Goal: Contribute content: Contribute content

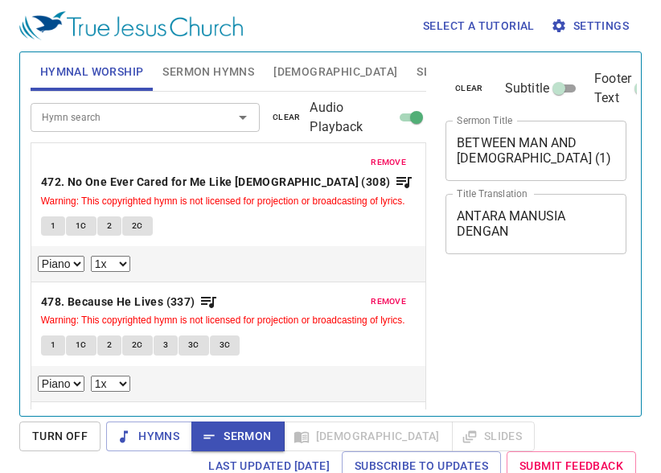
select select "1"
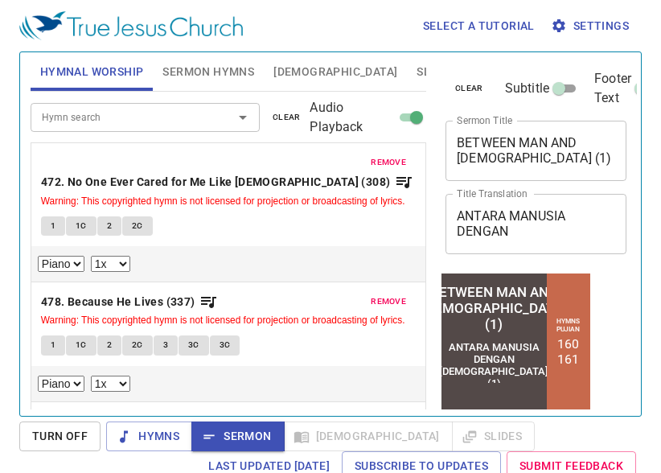
click at [498, 160] on textarea "BETWEEN MAN AND [DEMOGRAPHIC_DATA] (1)" at bounding box center [536, 150] width 158 height 31
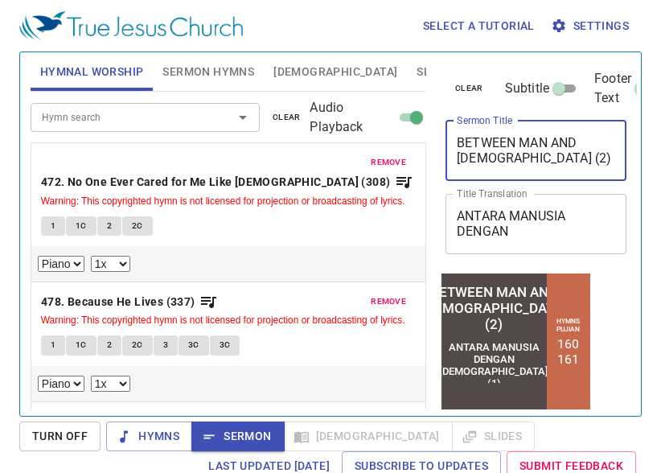
type textarea "BETWEEN MAN AND [DEMOGRAPHIC_DATA] (2)"
click at [493, 369] on div "ANTARA MANUSIA DENGAN [DEMOGRAPHIC_DATA] (1)" at bounding box center [493, 364] width 109 height 48
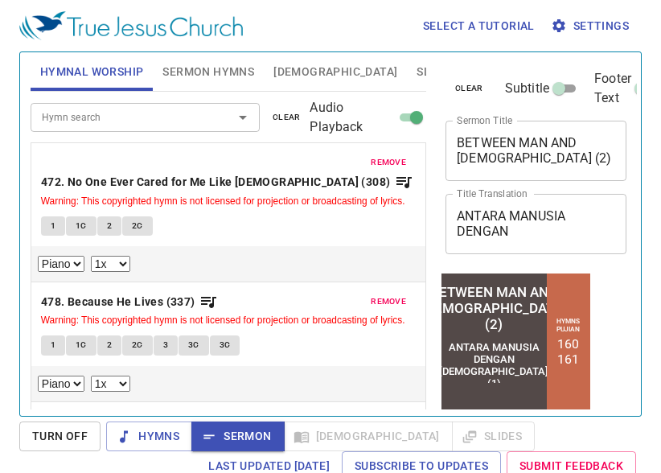
click at [574, 234] on textarea "ANTARA MANUSIA DENGAN [DEMOGRAPHIC_DATA] (1)" at bounding box center [536, 223] width 158 height 31
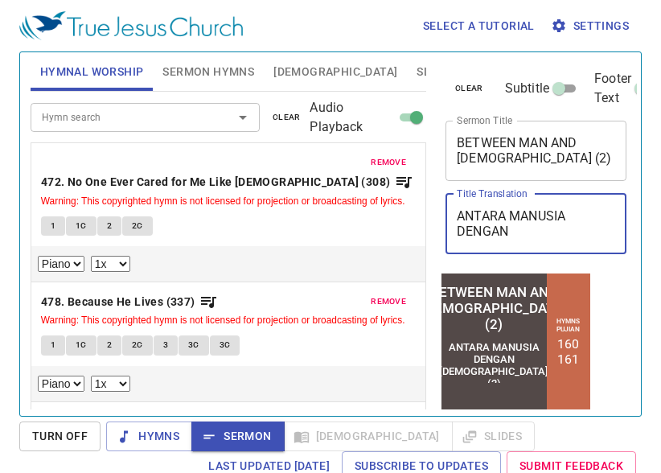
type textarea "ANTARA MANUSIA DENGAN [DEMOGRAPHIC_DATA] (2)"
click at [226, 69] on span "Sermon Hymns" at bounding box center [208, 72] width 92 height 20
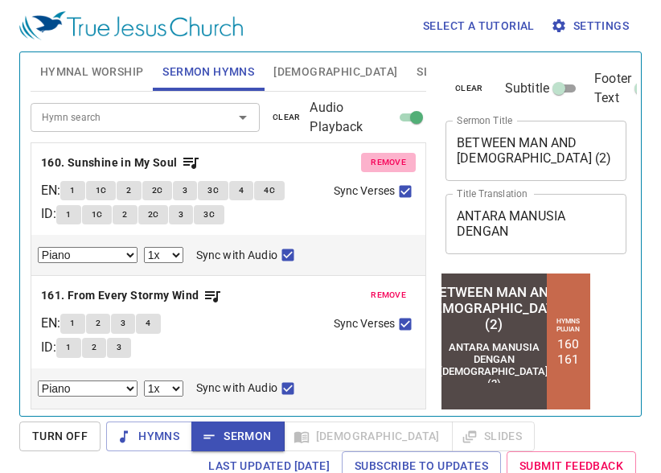
click at [378, 158] on span "remove" at bounding box center [388, 162] width 35 height 14
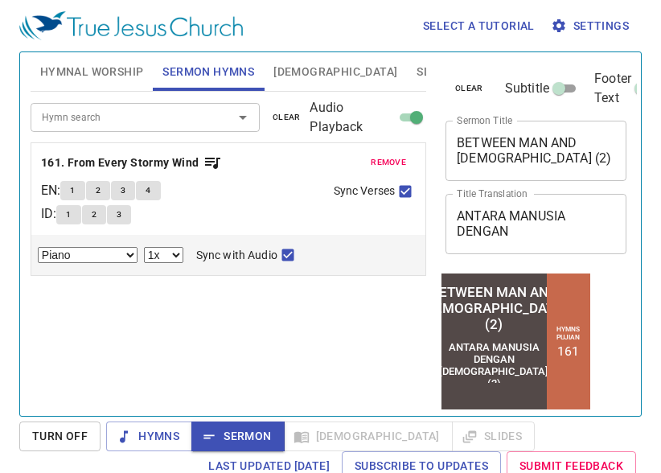
click at [378, 158] on span "remove" at bounding box center [388, 162] width 35 height 14
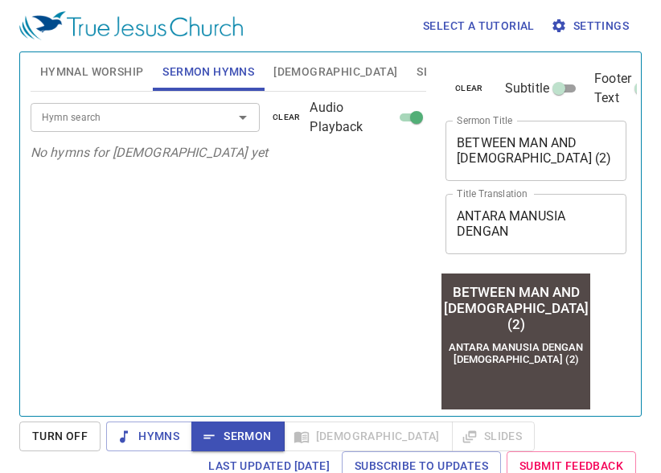
click at [150, 114] on input "Hymn search" at bounding box center [121, 117] width 172 height 18
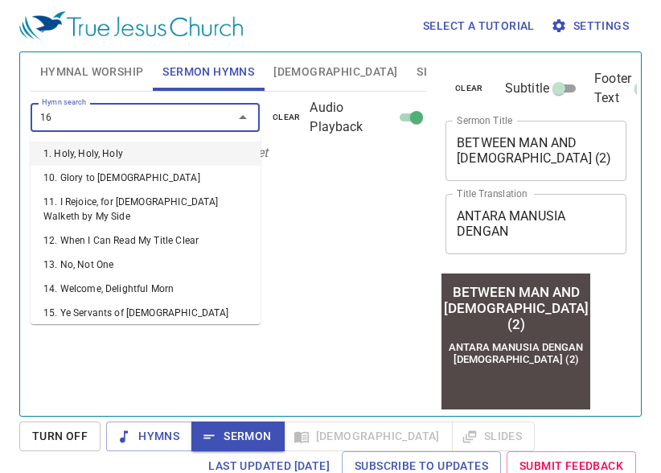
type input "162"
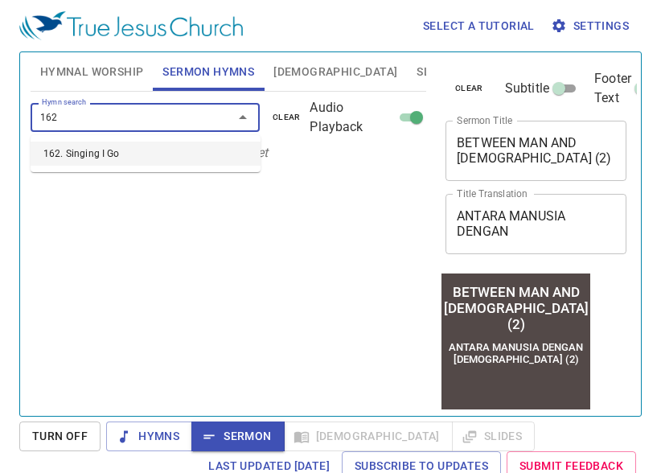
click at [82, 154] on li "162. Singing I Go" at bounding box center [146, 154] width 230 height 24
select select "1"
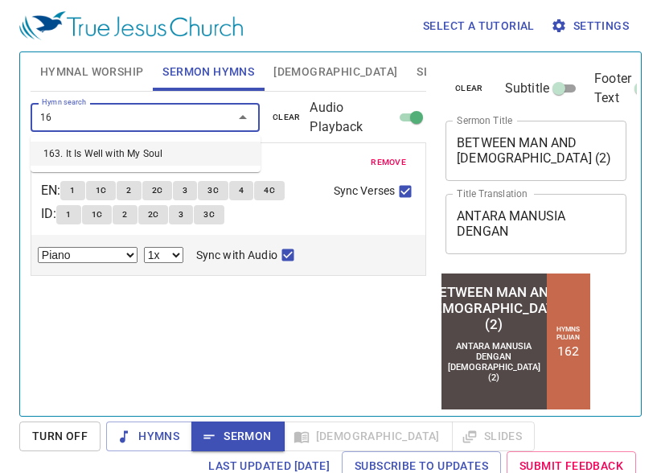
type input "163"
click at [107, 149] on li "163. It Is Well with My Soul" at bounding box center [146, 154] width 230 height 24
select select "1"
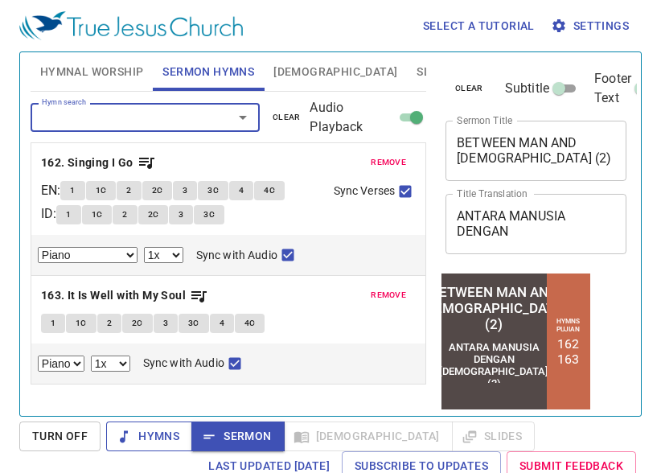
click at [170, 445] on span "Hymns" at bounding box center [149, 436] width 60 height 20
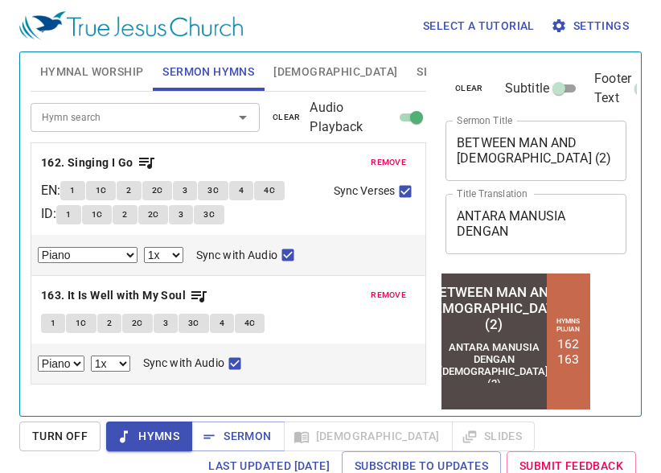
click at [122, 74] on span "Hymnal Worship" at bounding box center [92, 72] width 104 height 20
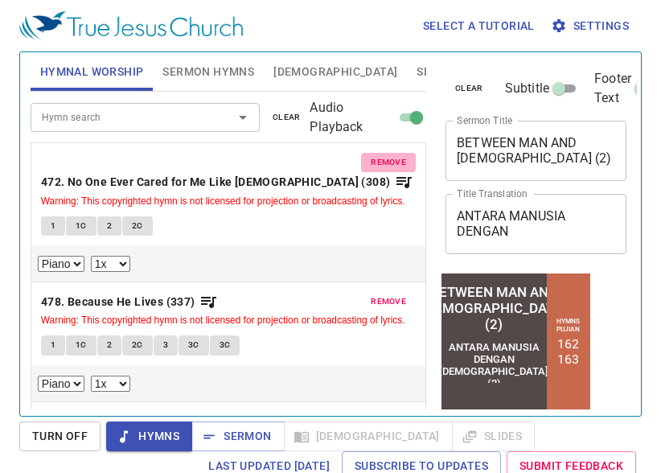
click at [361, 162] on button "remove" at bounding box center [388, 162] width 55 height 19
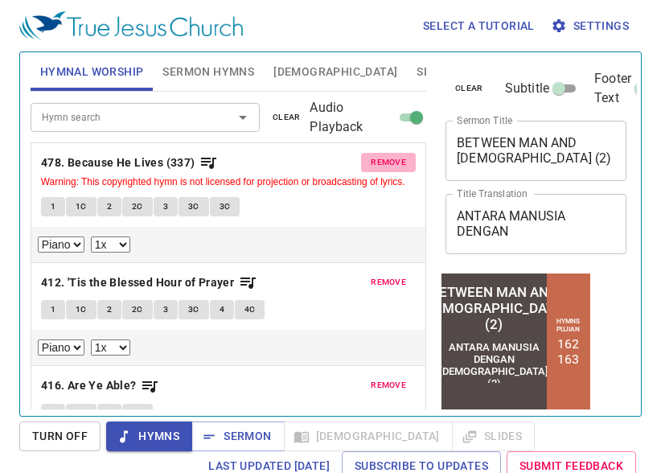
click at [361, 162] on button "remove" at bounding box center [388, 162] width 55 height 19
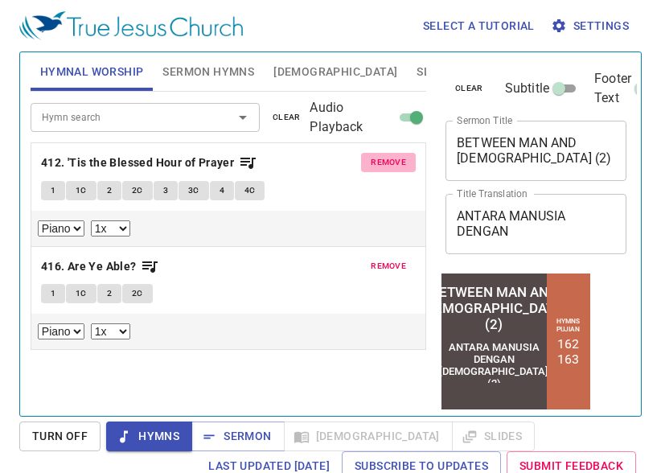
click at [384, 165] on span "remove" at bounding box center [388, 162] width 35 height 14
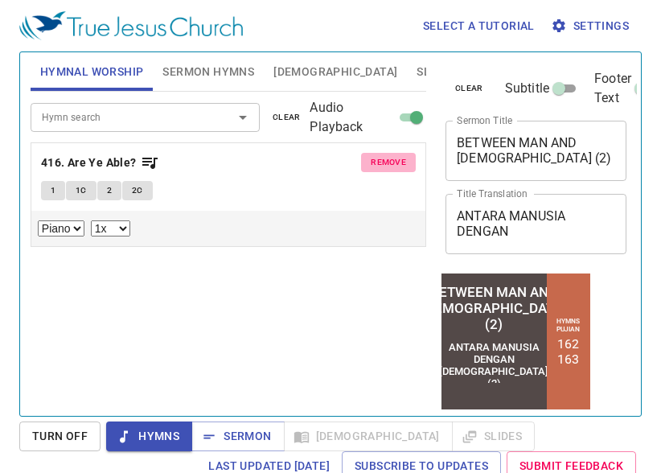
click at [384, 165] on span "remove" at bounding box center [388, 162] width 35 height 14
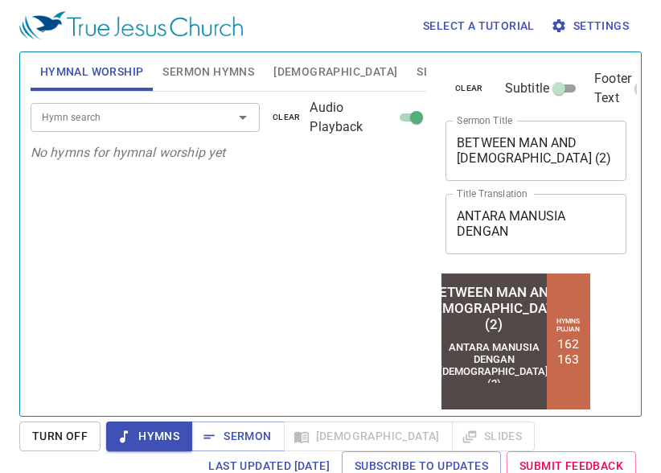
click at [161, 123] on input "Hymn search" at bounding box center [121, 117] width 172 height 18
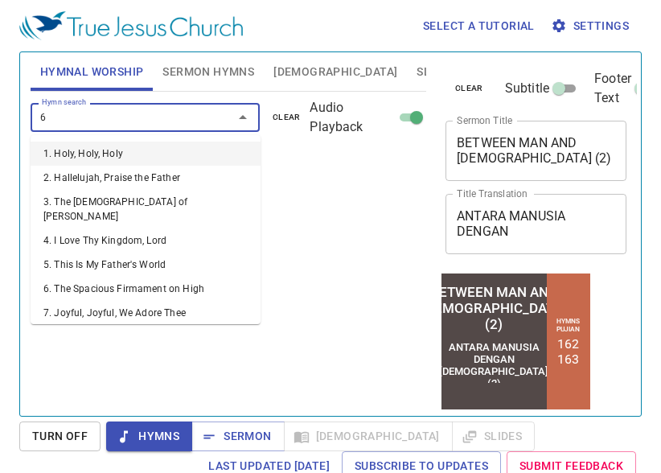
type input "67"
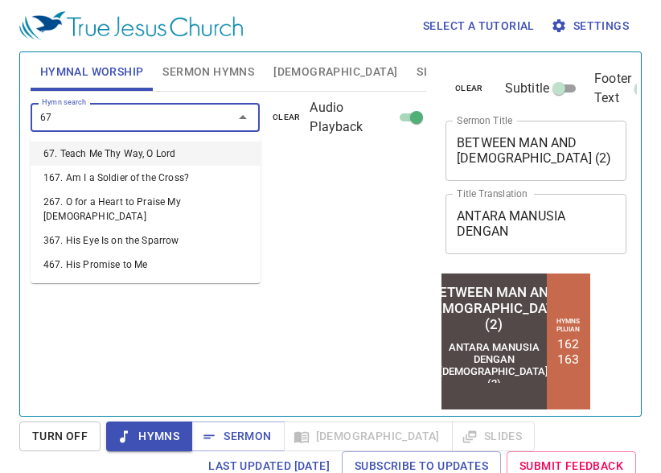
click at [157, 158] on li "67. Teach Me Thy Way, O Lord" at bounding box center [146, 154] width 230 height 24
select select "1"
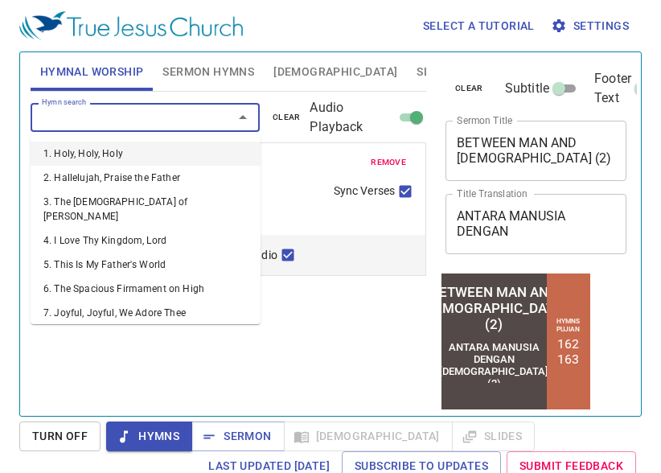
click at [186, 123] on input "Hymn search" at bounding box center [121, 117] width 172 height 18
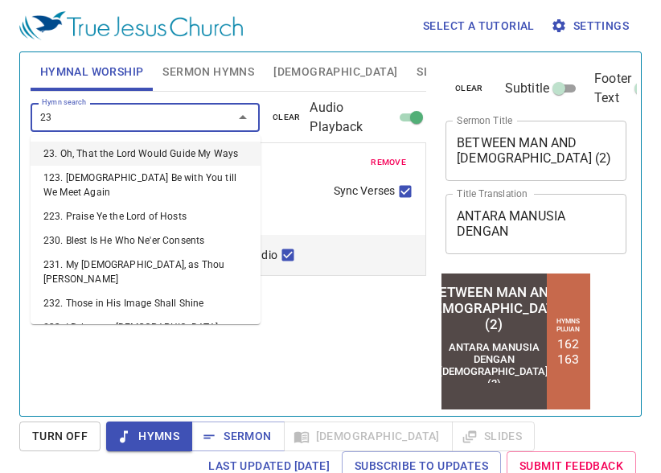
type input "235"
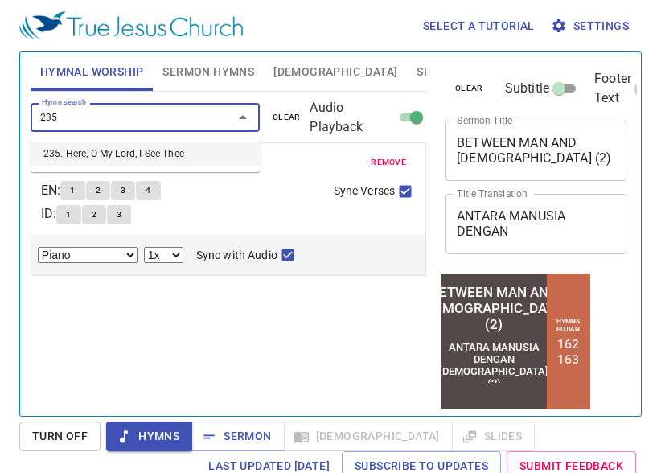
click at [109, 156] on li "235. Here, O My Lord, I See Thee" at bounding box center [146, 154] width 230 height 24
select select "1"
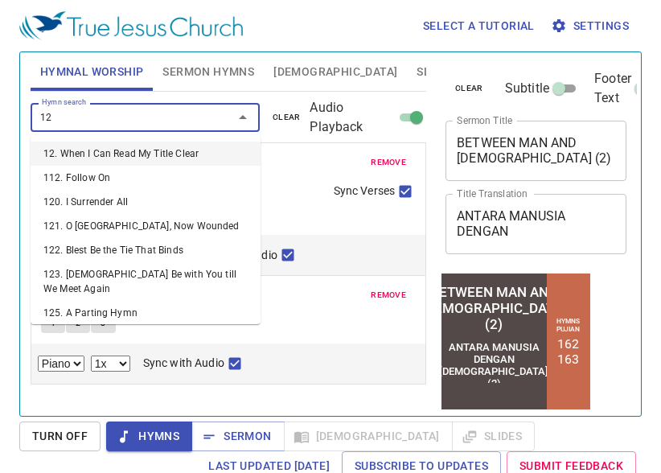
type input "120"
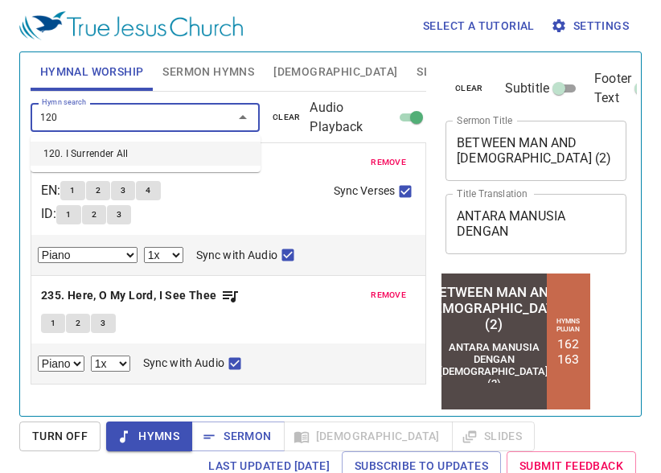
click at [117, 156] on li "120. I Surrender All" at bounding box center [146, 154] width 230 height 24
select select "1"
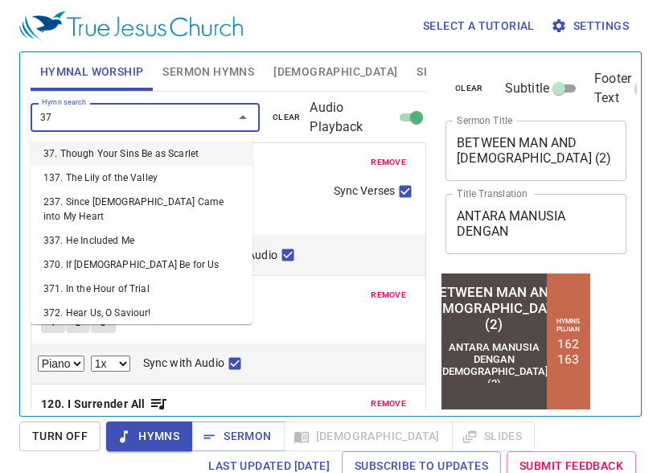
type input "379"
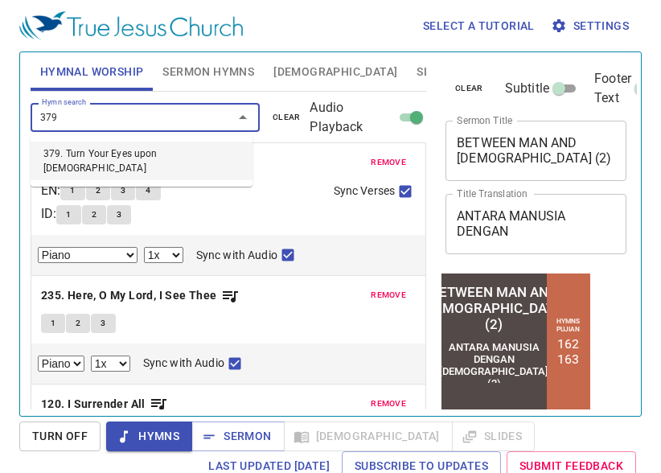
click at [117, 156] on li "379. Turn Your Eyes upon [DEMOGRAPHIC_DATA]" at bounding box center [142, 161] width 222 height 39
select select "1"
type input "378"
click at [117, 156] on li "378. Trust and Obey" at bounding box center [142, 154] width 222 height 24
select select "1"
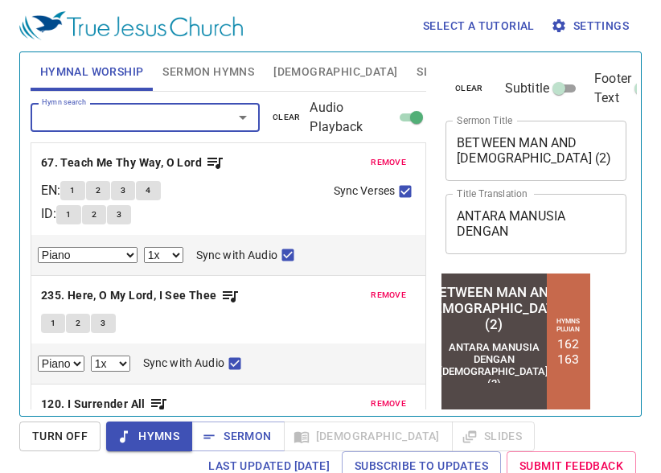
click at [381, 163] on span "remove" at bounding box center [388, 162] width 35 height 14
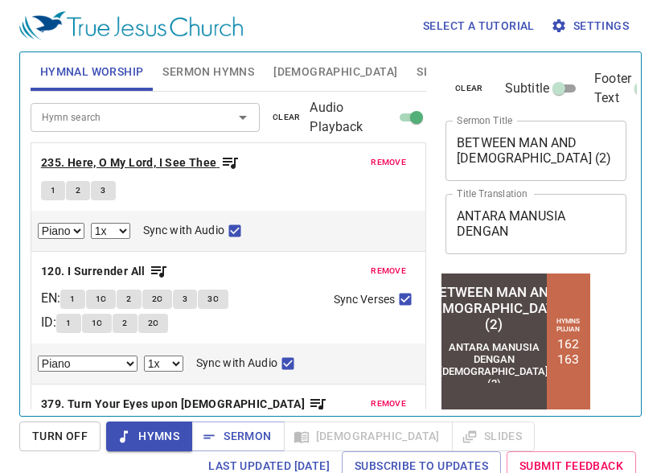
click at [133, 157] on b "235. Here, O My Lord, I See Thee" at bounding box center [129, 163] width 176 height 20
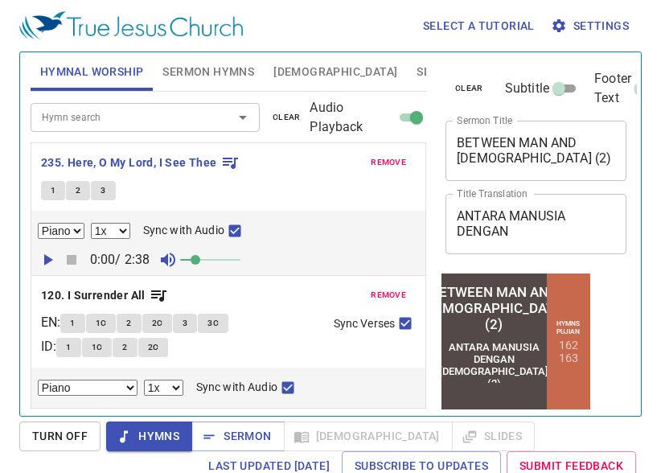
click at [47, 264] on icon "button" at bounding box center [47, 259] width 19 height 19
click at [74, 293] on b "120. I Surrender All" at bounding box center [93, 295] width 105 height 20
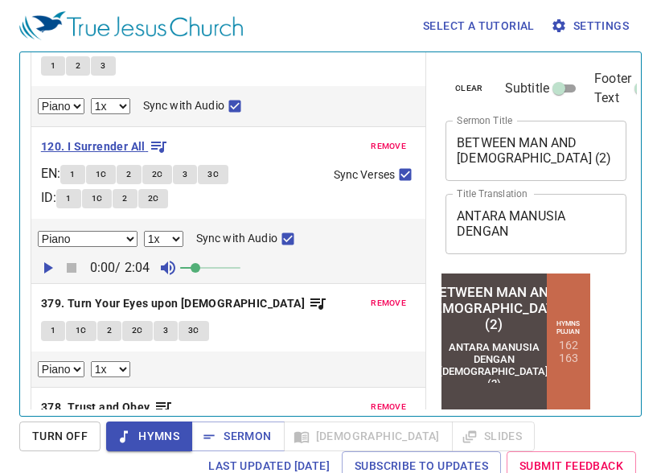
scroll to position [161, 0]
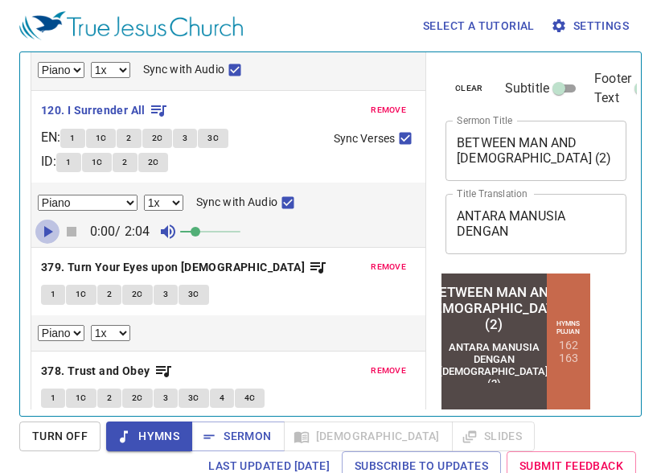
click at [48, 236] on icon "button" at bounding box center [47, 231] width 19 height 19
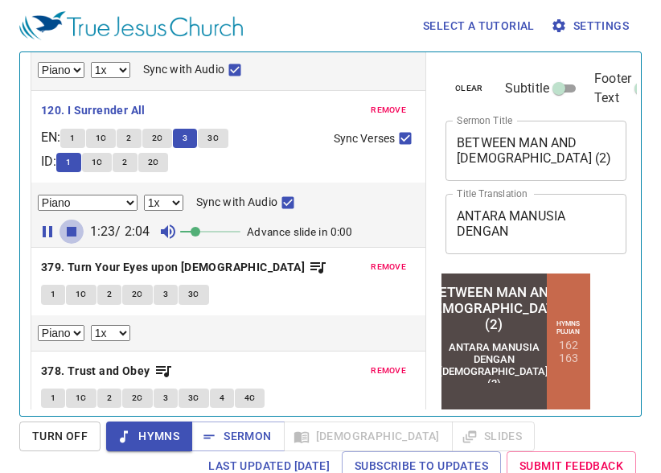
click at [71, 232] on icon "button" at bounding box center [72, 232] width 10 height 10
click at [113, 269] on b "379. Turn Your Eyes upon [DEMOGRAPHIC_DATA]" at bounding box center [173, 267] width 264 height 20
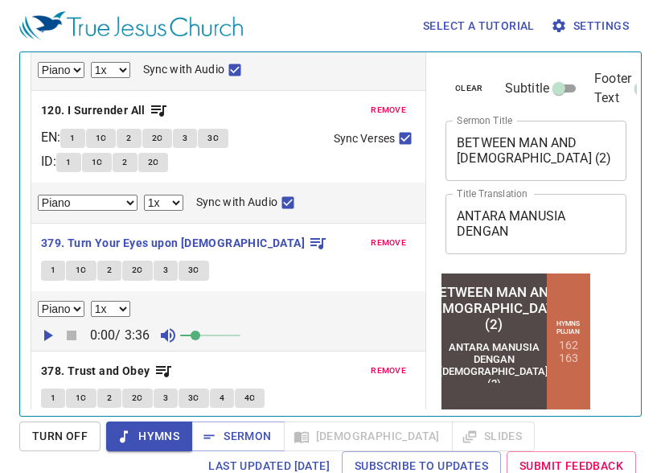
click at [46, 333] on icon "button" at bounding box center [48, 335] width 9 height 11
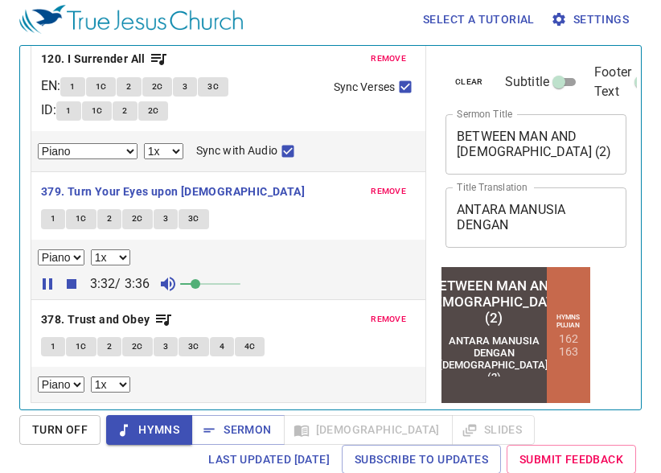
scroll to position [7, 0]
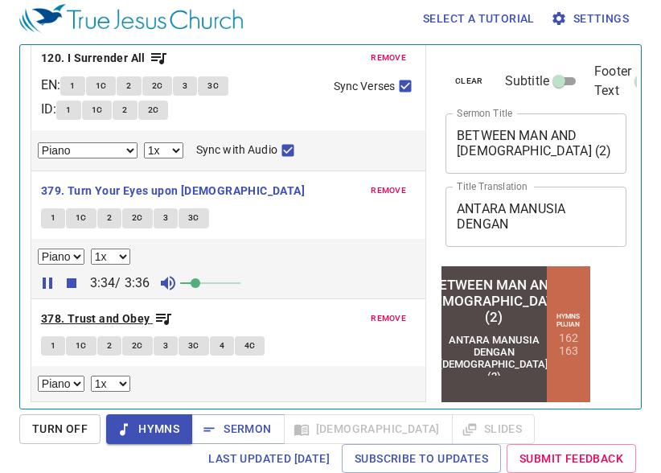
click at [110, 322] on b "378. Trust and Obey" at bounding box center [95, 319] width 109 height 20
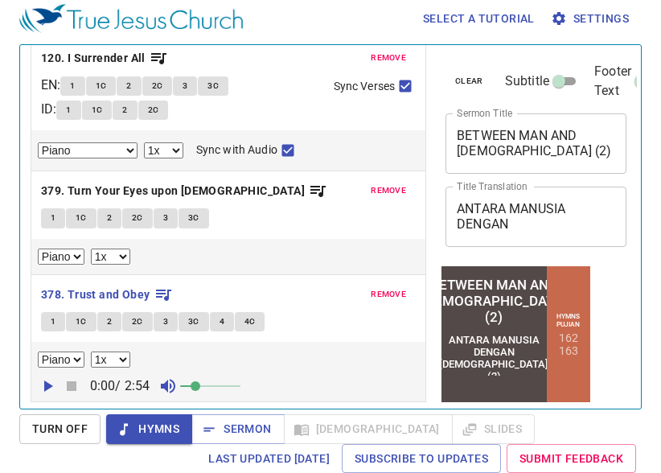
click at [52, 384] on icon "button" at bounding box center [47, 385] width 19 height 19
click at [244, 431] on span "Sermon" at bounding box center [237, 429] width 67 height 20
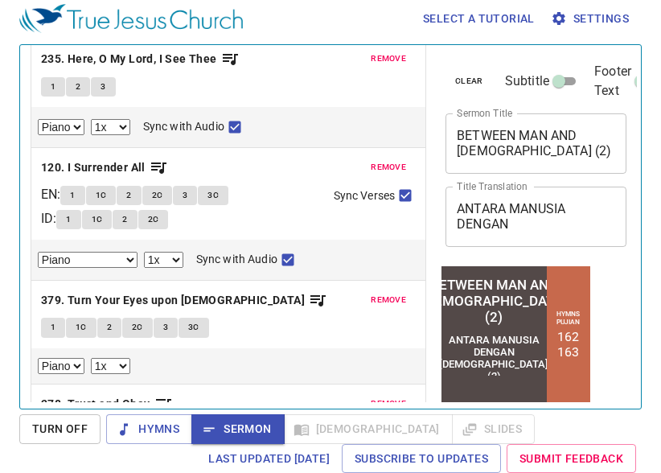
scroll to position [0, 0]
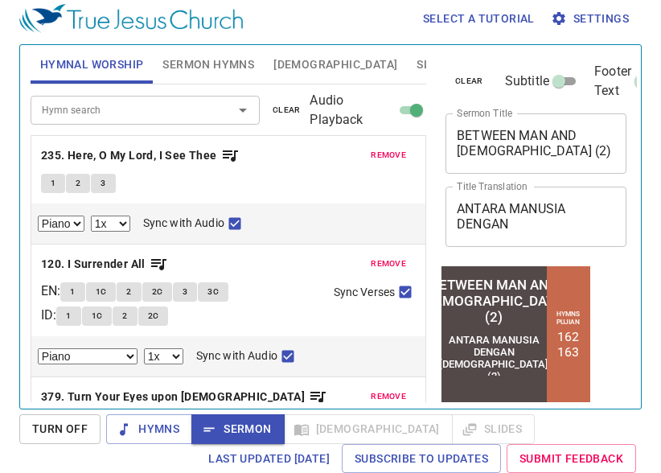
click at [173, 65] on span "Sermon Hymns" at bounding box center [208, 65] width 92 height 20
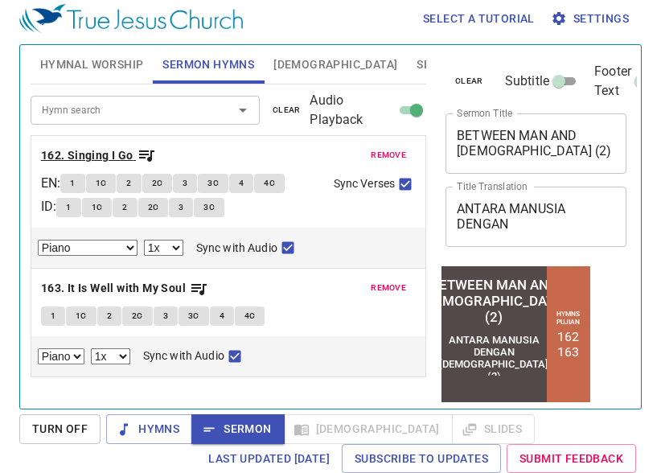
click at [86, 158] on b "162. Singing I Go" at bounding box center [87, 156] width 92 height 20
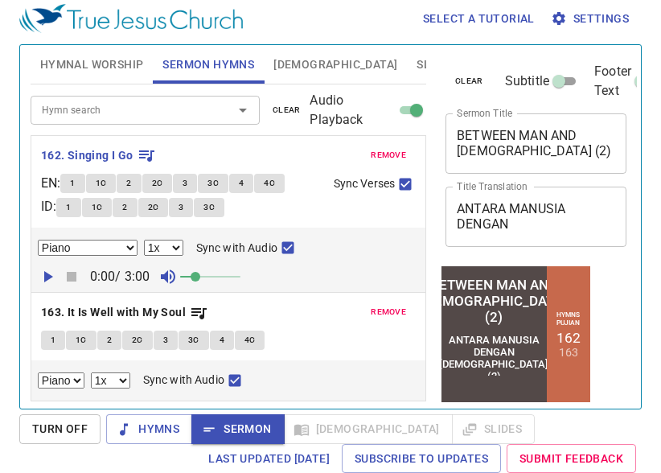
click at [43, 274] on icon "button" at bounding box center [47, 276] width 19 height 19
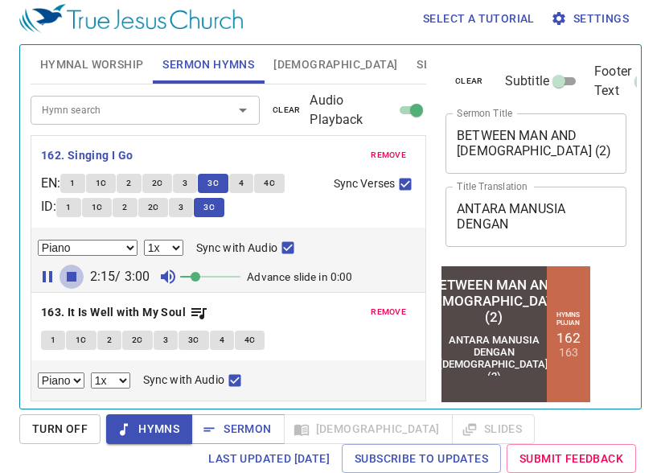
click at [73, 281] on icon "button" at bounding box center [72, 277] width 10 height 10
click at [158, 422] on span "Hymns" at bounding box center [149, 429] width 60 height 20
click at [251, 428] on span "Sermon" at bounding box center [237, 429] width 67 height 20
